Goal: Task Accomplishment & Management: Use online tool/utility

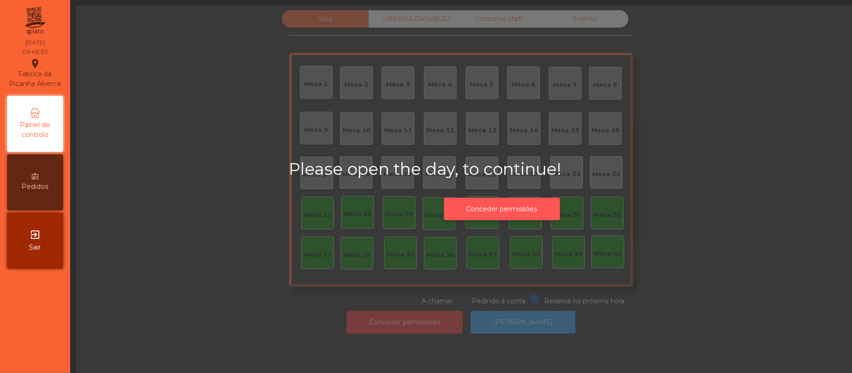
click at [531, 207] on button "Conceder permissões" at bounding box center [502, 209] width 116 height 23
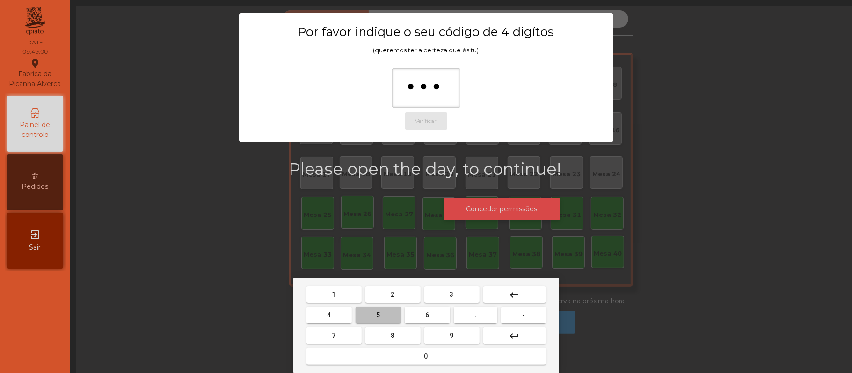
type input "****"
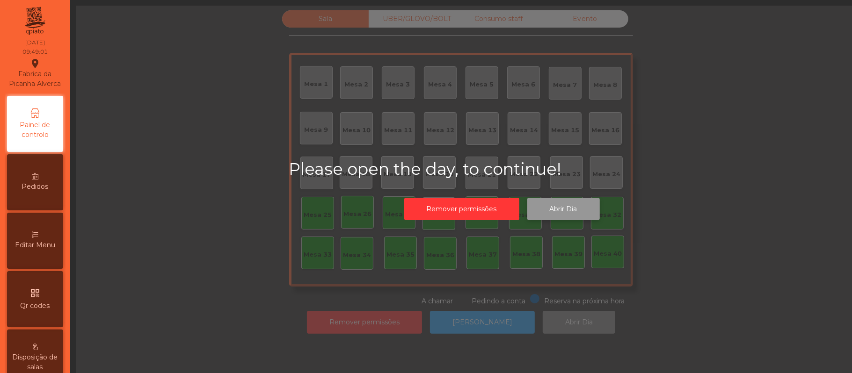
click at [567, 212] on button "Abrir Dia" at bounding box center [563, 209] width 73 height 23
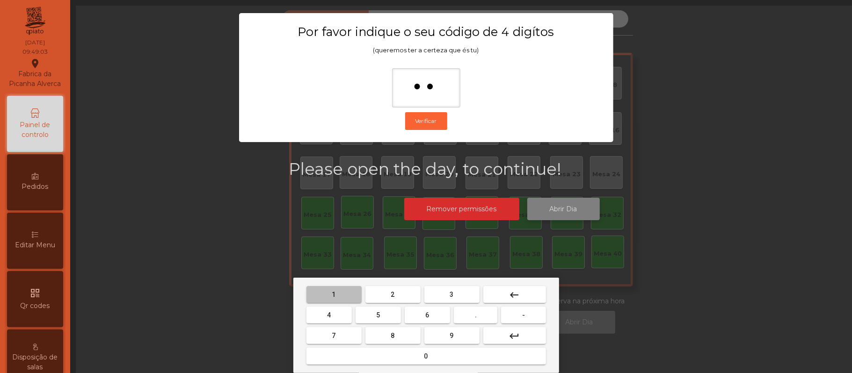
type input "***"
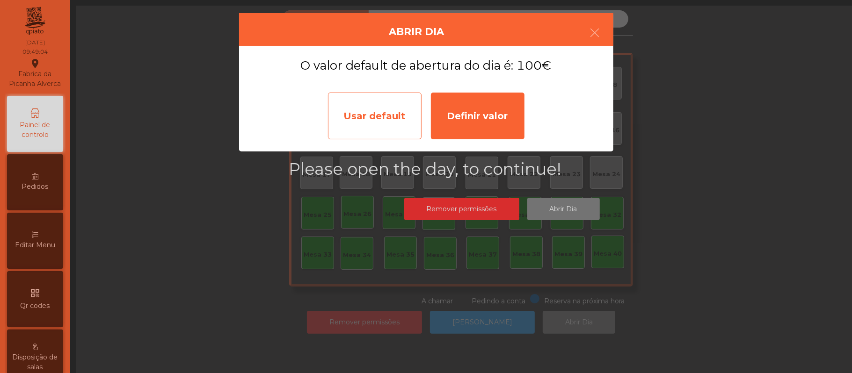
click at [356, 111] on div "Usar default" at bounding box center [375, 116] width 94 height 47
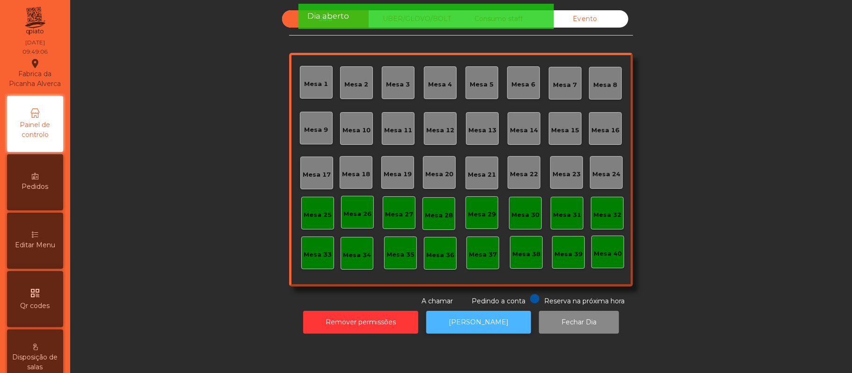
click at [467, 326] on button "[PERSON_NAME]" at bounding box center [478, 322] width 105 height 23
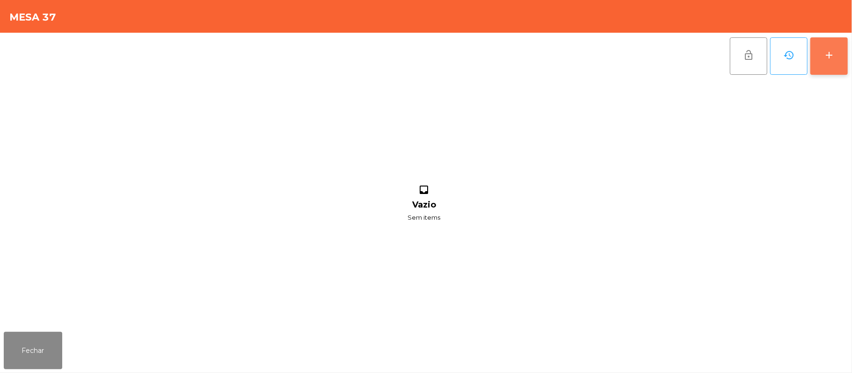
click at [845, 60] on button "add" at bounding box center [829, 55] width 37 height 37
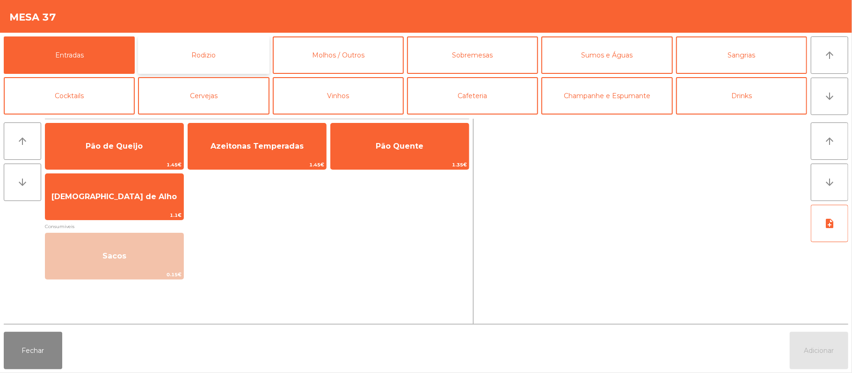
click at [238, 53] on button "Rodizio" at bounding box center [203, 55] width 131 height 37
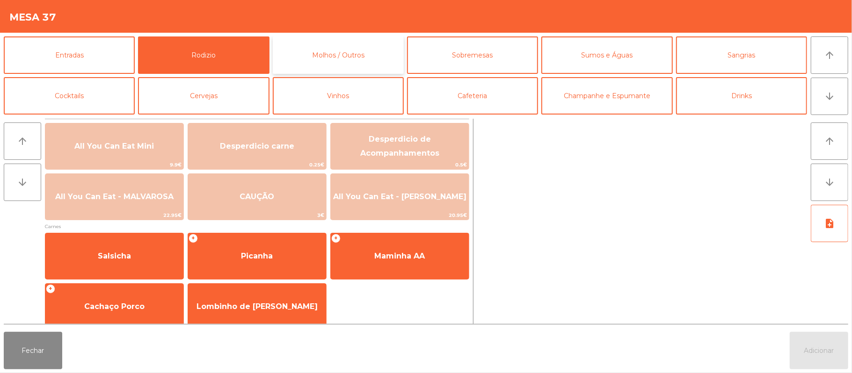
click at [388, 44] on button "Molhos / Outros" at bounding box center [338, 55] width 131 height 37
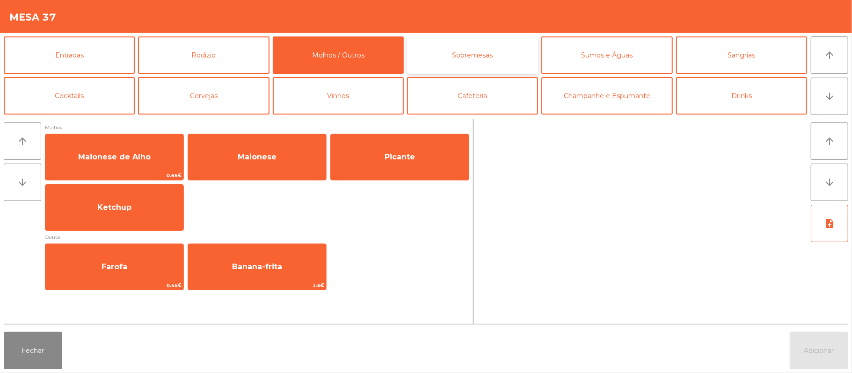
click at [505, 46] on button "Sobremesas" at bounding box center [472, 55] width 131 height 37
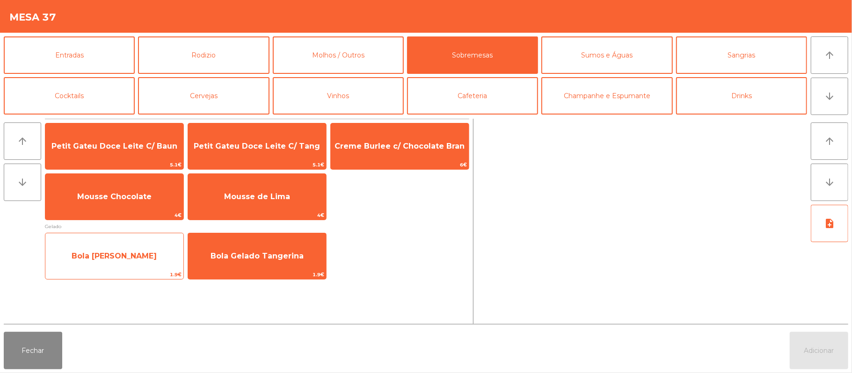
click at [154, 253] on span "Bola [PERSON_NAME]" at bounding box center [114, 256] width 85 height 9
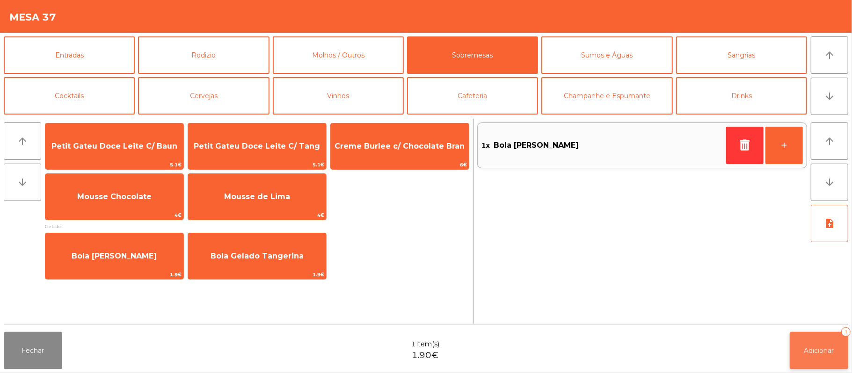
click at [815, 356] on button "Adicionar 1" at bounding box center [819, 350] width 58 height 37
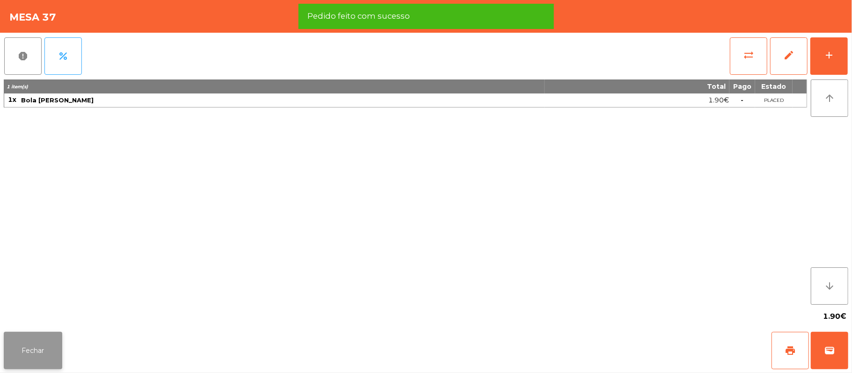
click at [37, 365] on button "Fechar" at bounding box center [33, 350] width 58 height 37
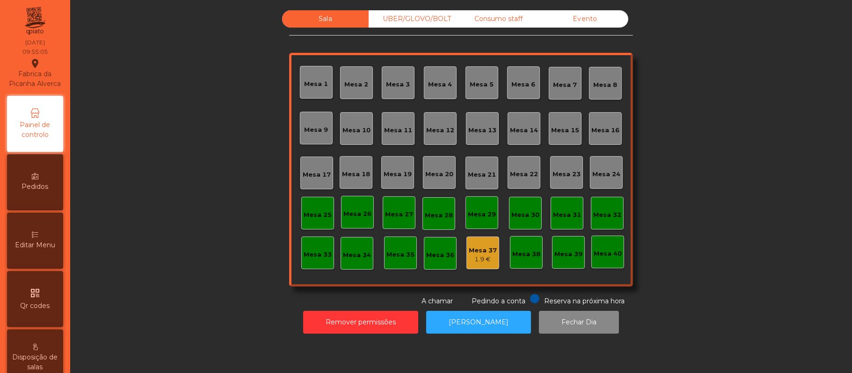
click at [573, 259] on div "Mesa 39" at bounding box center [568, 252] width 33 height 33
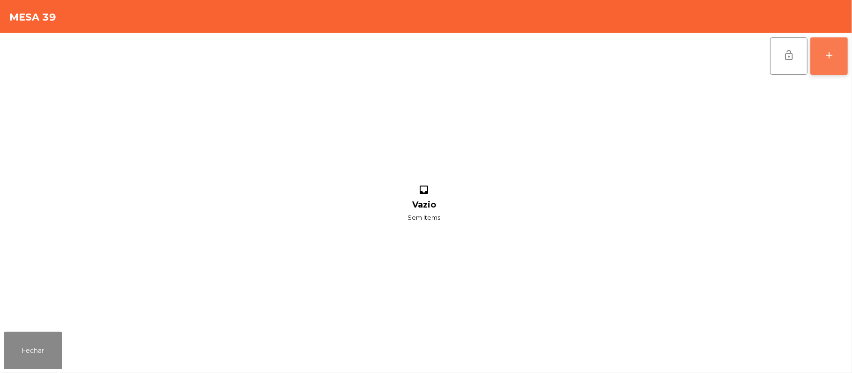
click at [822, 69] on button "add" at bounding box center [829, 55] width 37 height 37
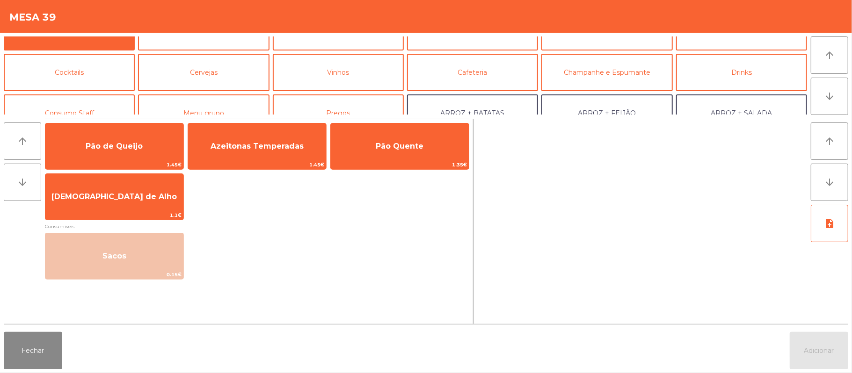
scroll to position [42, 0]
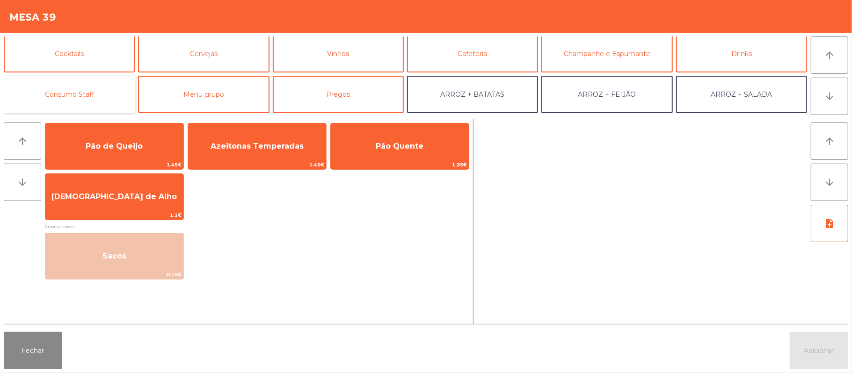
click at [115, 88] on button "Consumo Staff" at bounding box center [69, 94] width 131 height 37
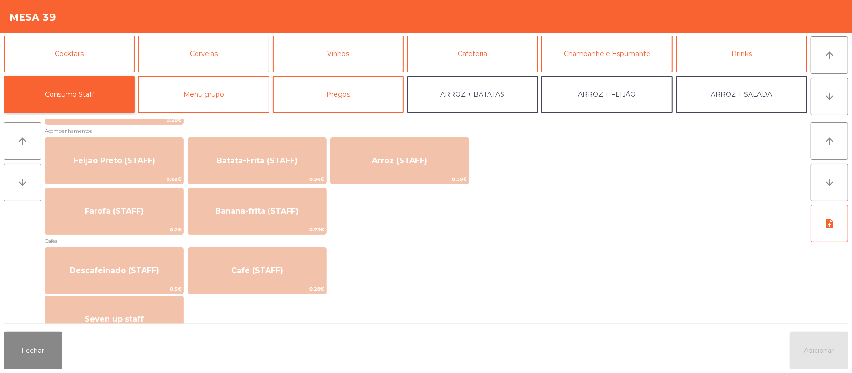
scroll to position [429, 0]
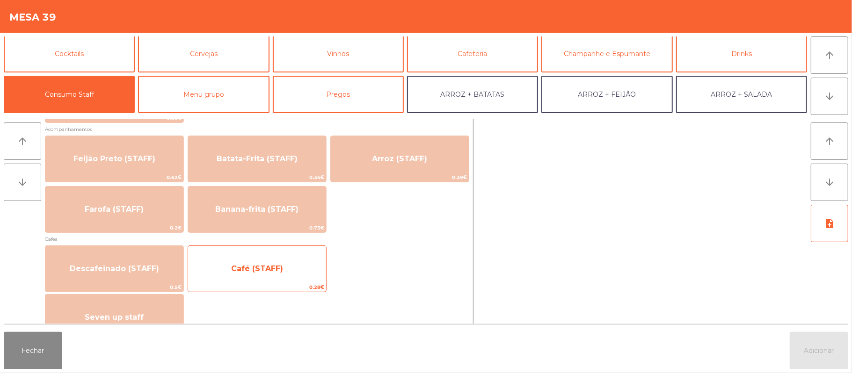
click at [304, 290] on span "0.28€" at bounding box center [257, 287] width 138 height 9
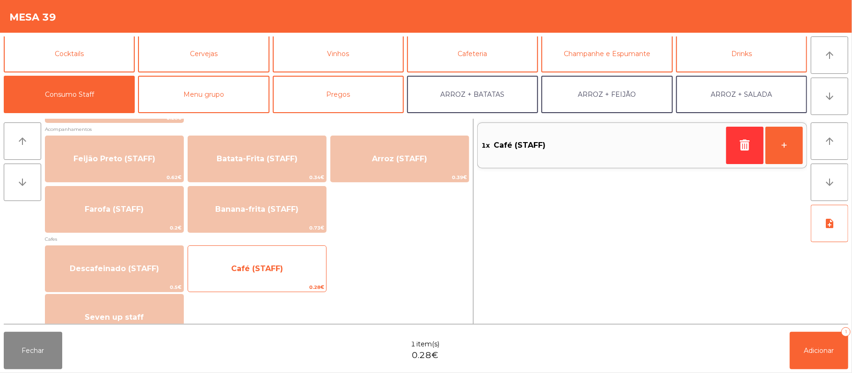
click at [303, 288] on span "0.28€" at bounding box center [257, 287] width 138 height 9
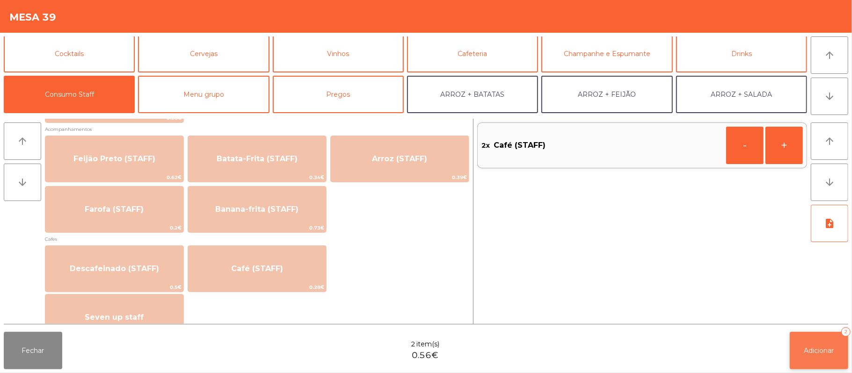
click at [803, 360] on button "Adicionar 2" at bounding box center [819, 350] width 58 height 37
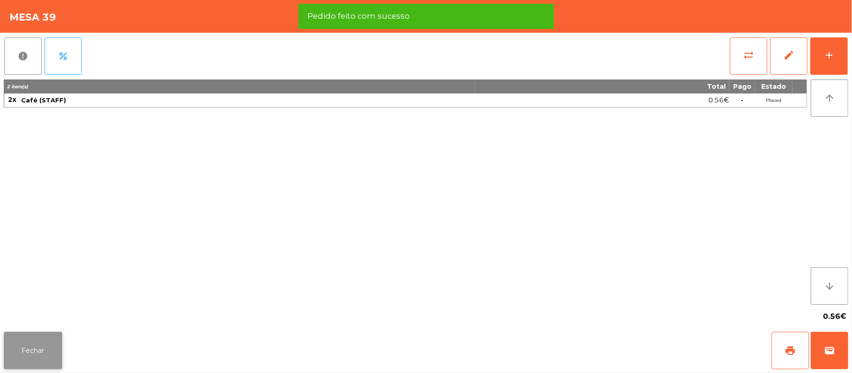
click at [45, 345] on button "Fechar" at bounding box center [33, 350] width 58 height 37
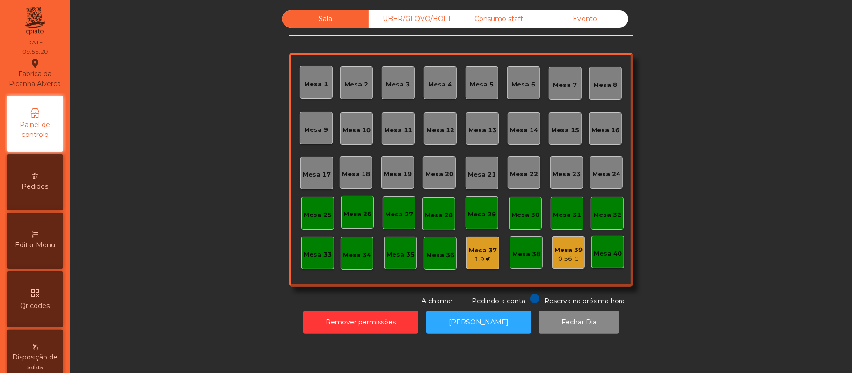
click at [358, 83] on div "Mesa 2" at bounding box center [357, 84] width 24 height 9
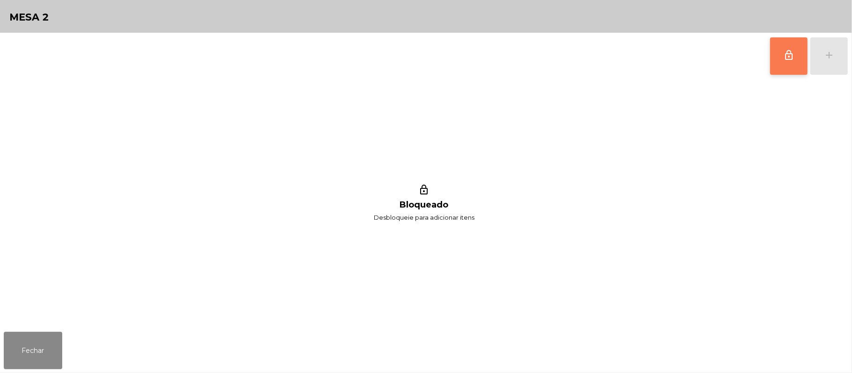
click at [778, 70] on button "lock_outline" at bounding box center [788, 55] width 37 height 37
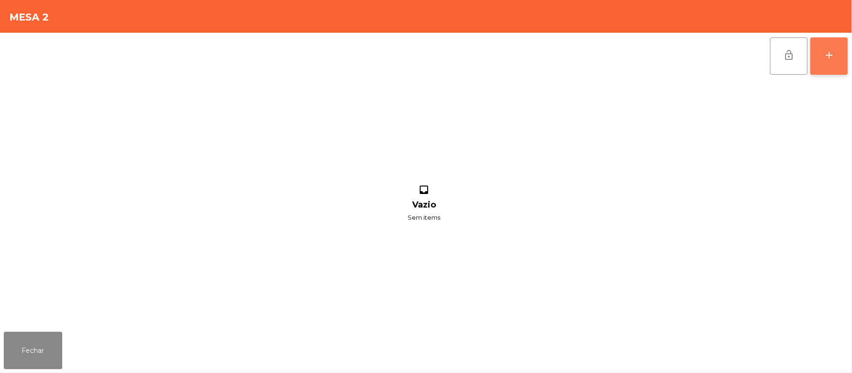
click at [833, 68] on button "add" at bounding box center [829, 55] width 37 height 37
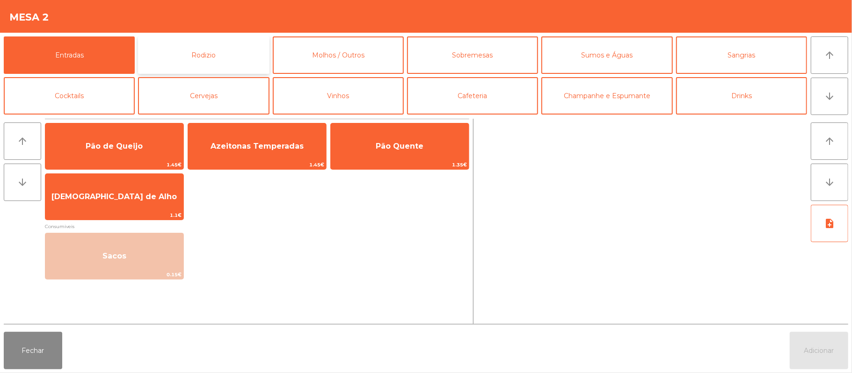
click at [252, 68] on button "Rodizio" at bounding box center [203, 55] width 131 height 37
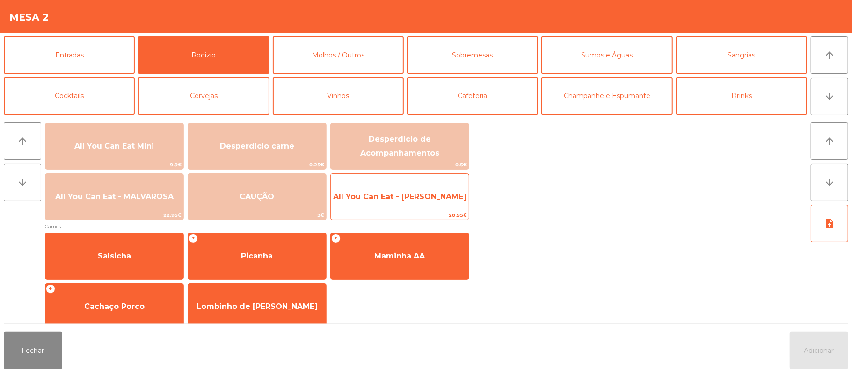
click at [429, 197] on span "All You Can Eat - [PERSON_NAME]" at bounding box center [399, 196] width 133 height 9
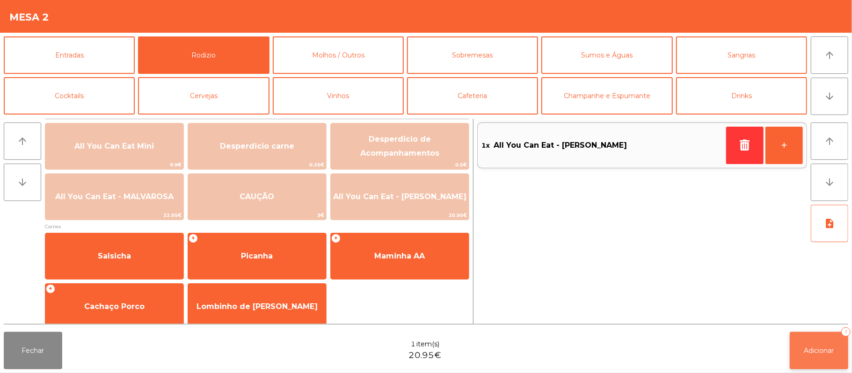
click at [822, 356] on button "Adicionar 1" at bounding box center [819, 350] width 58 height 37
